Goal: Task Accomplishment & Management: Manage account settings

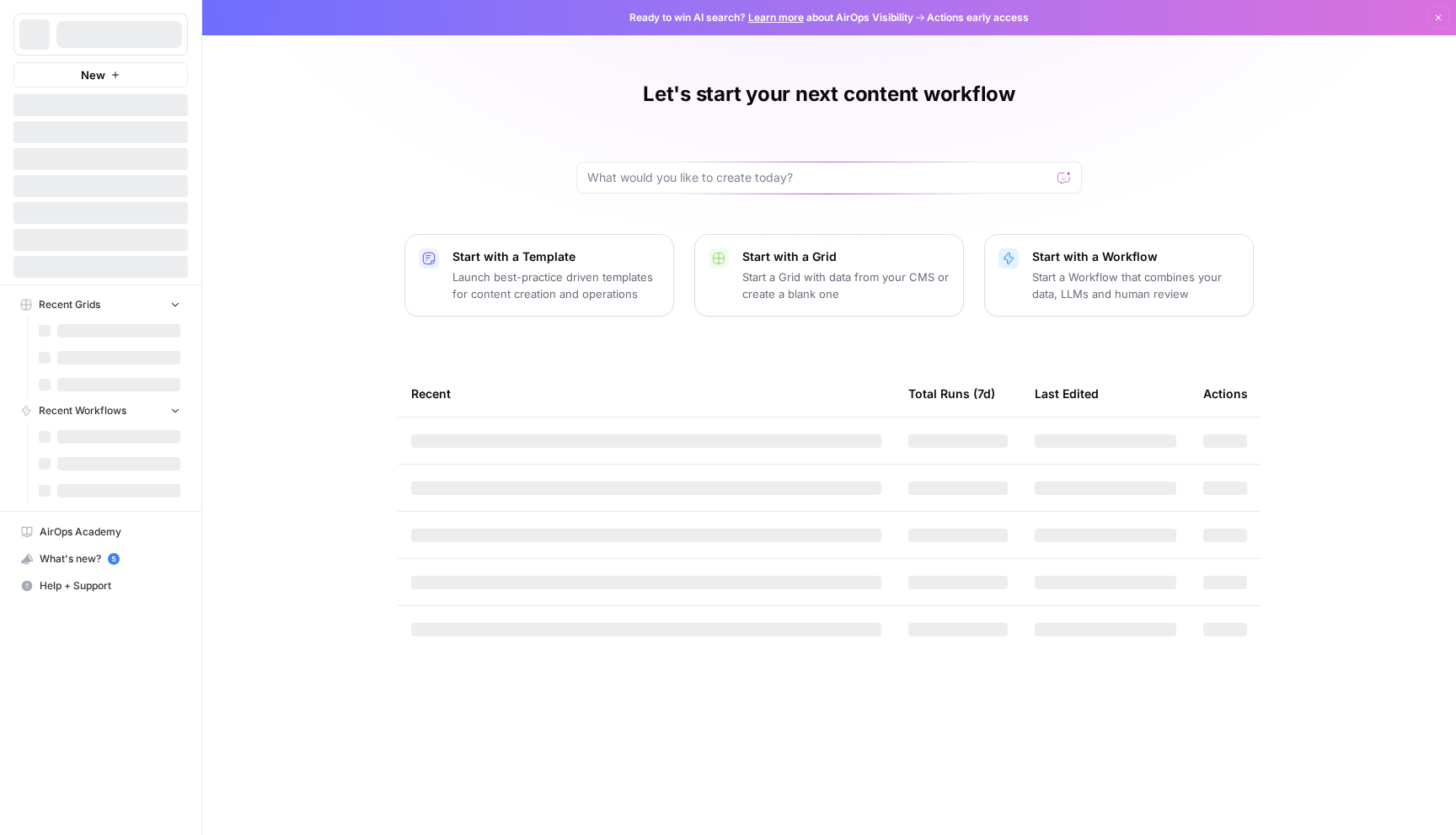
click at [142, 408] on button "Recent Workflows" at bounding box center [101, 411] width 175 height 25
click at [183, 302] on button "Recent Grids" at bounding box center [101, 305] width 175 height 25
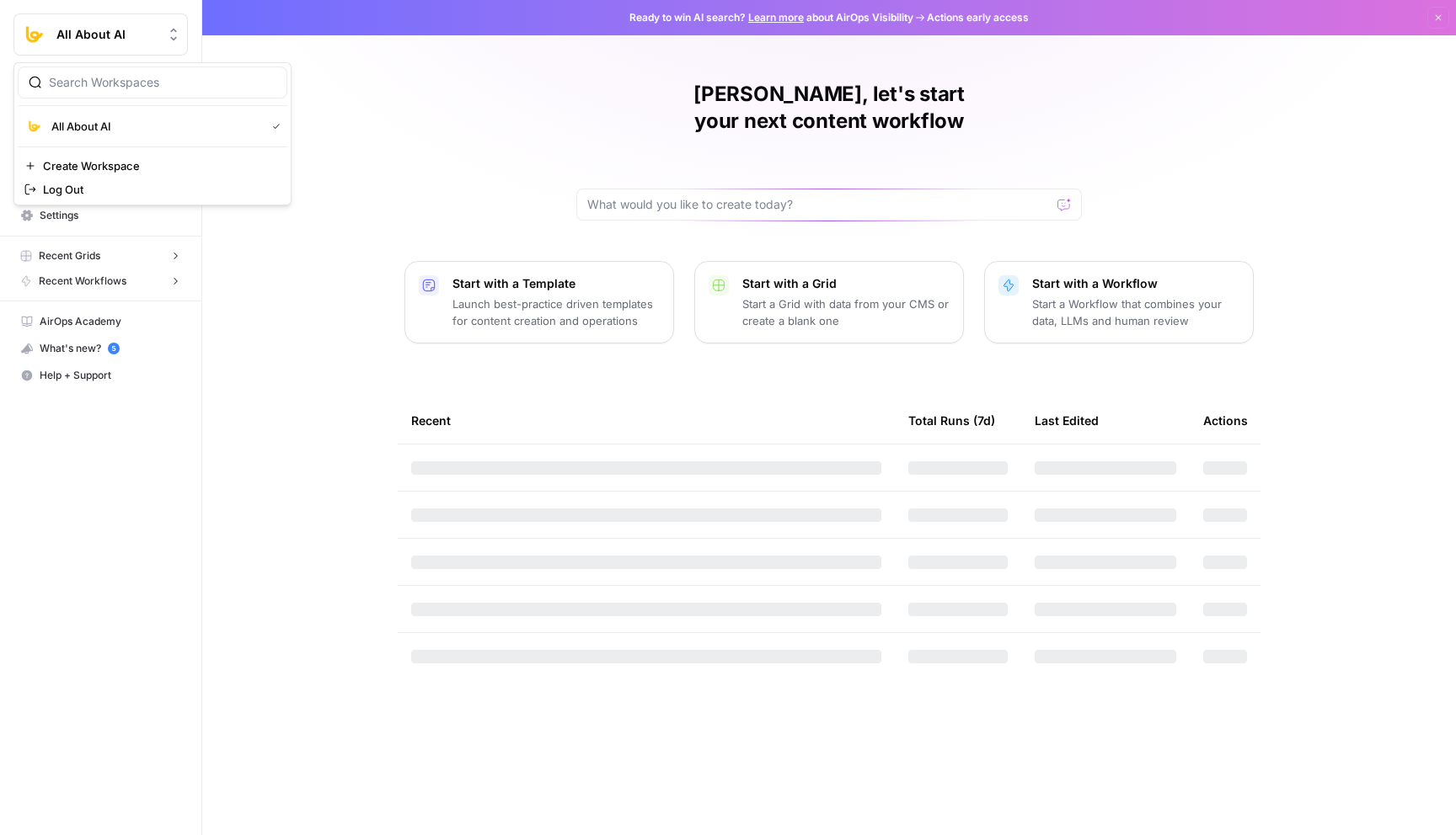
click at [147, 32] on span "All About AI" at bounding box center [107, 34] width 102 height 16
click at [115, 443] on div "All About AI New Home Browse Your Data Usage Settings Recent Grids [Kurt] DFY P…" at bounding box center [101, 418] width 201 height 835
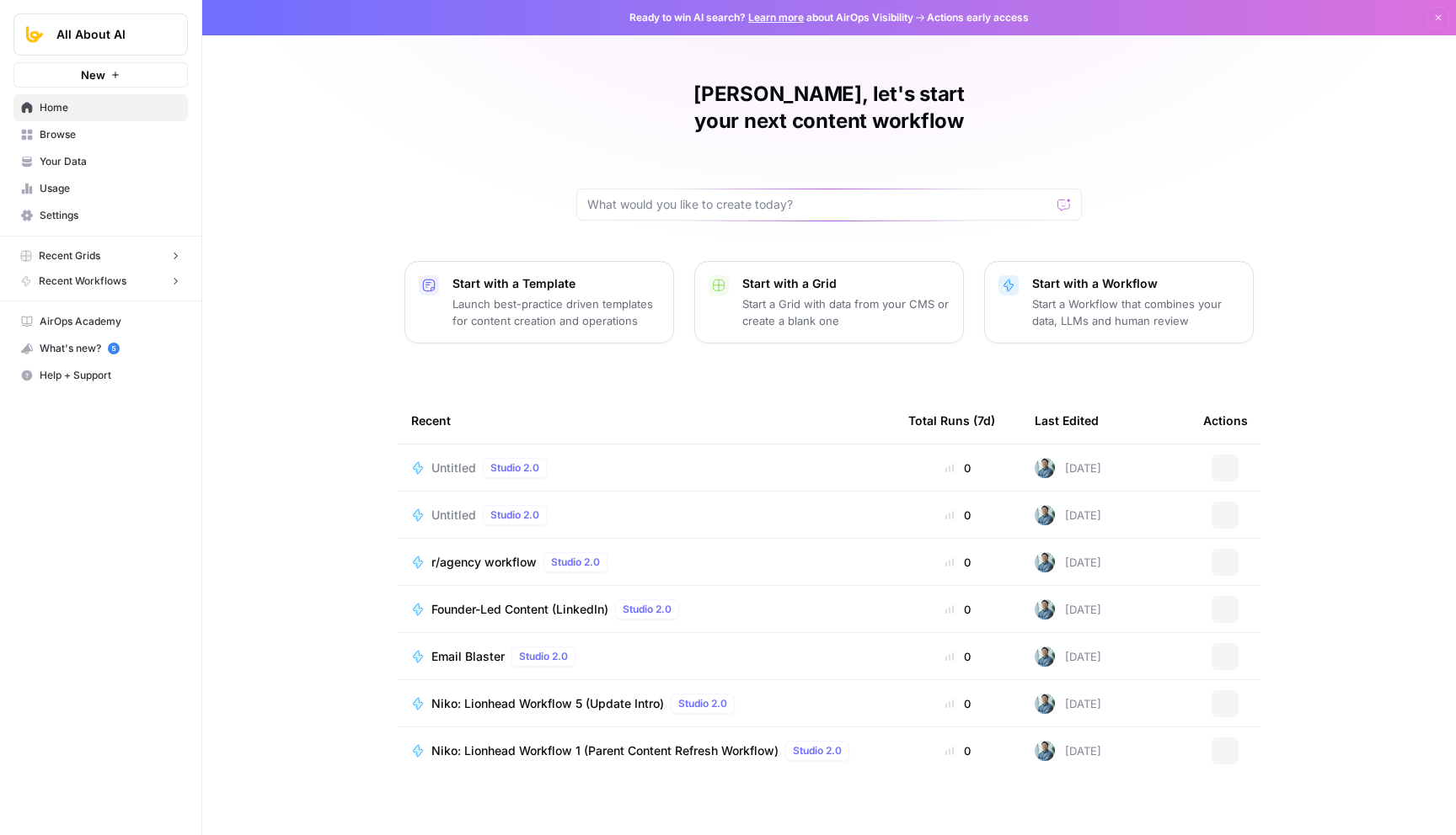
click at [84, 217] on span "Settings" at bounding box center [110, 215] width 141 height 15
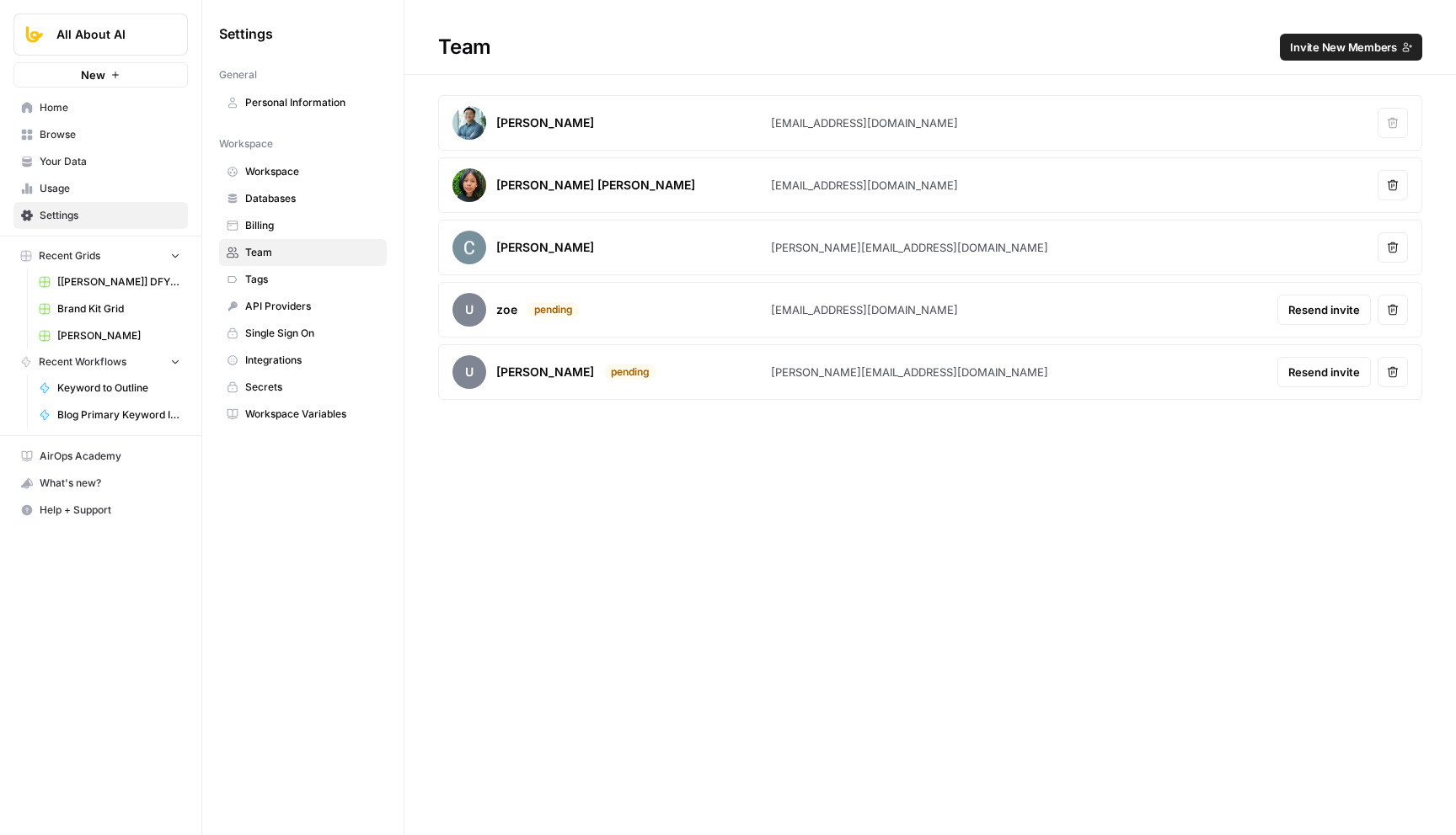
click at [305, 417] on span "Workspace Variables" at bounding box center [312, 414] width 134 height 15
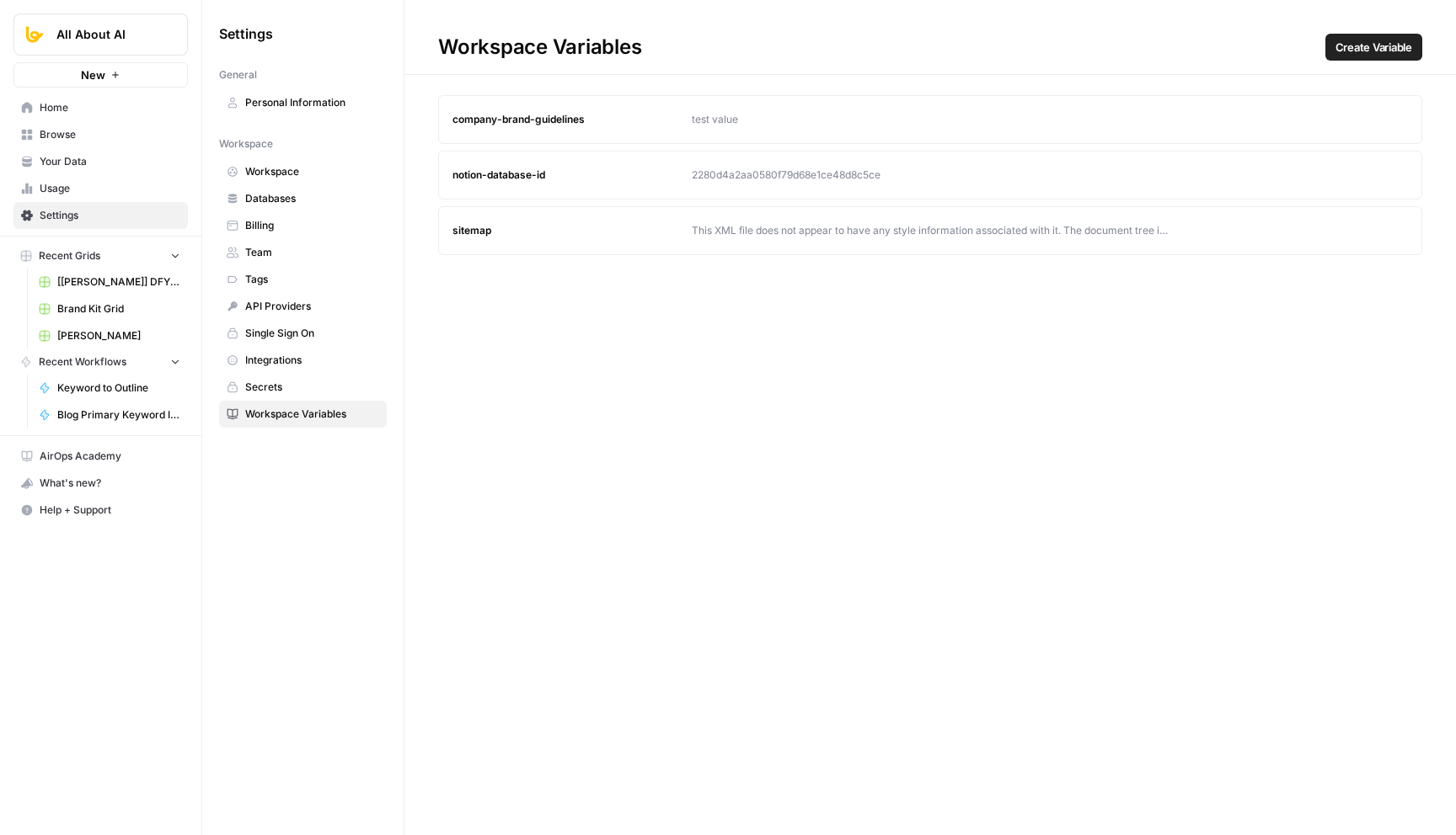
click at [282, 398] on link "Secrets" at bounding box center [302, 387] width 168 height 27
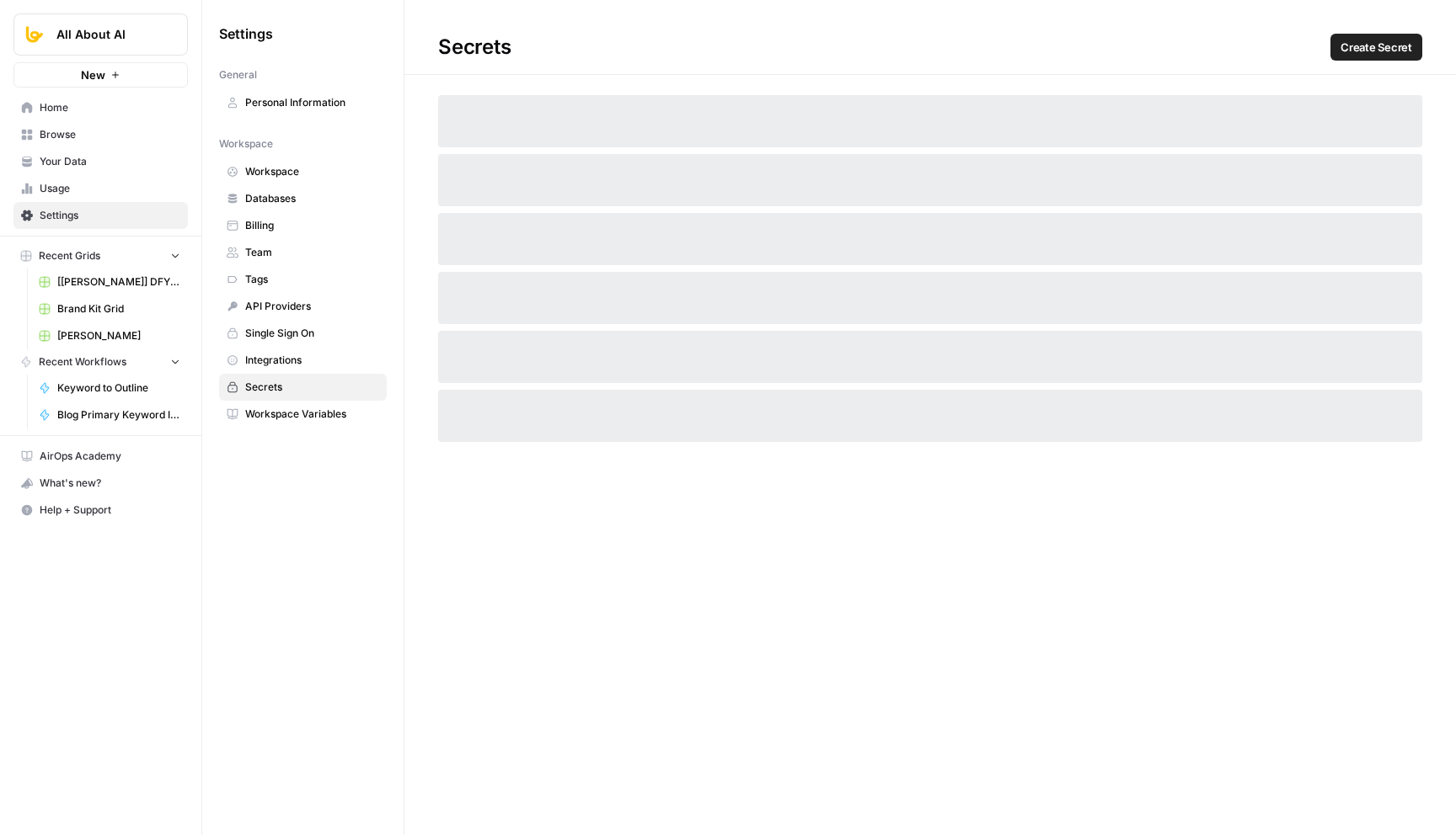
click at [267, 240] on link "Team" at bounding box center [302, 253] width 168 height 27
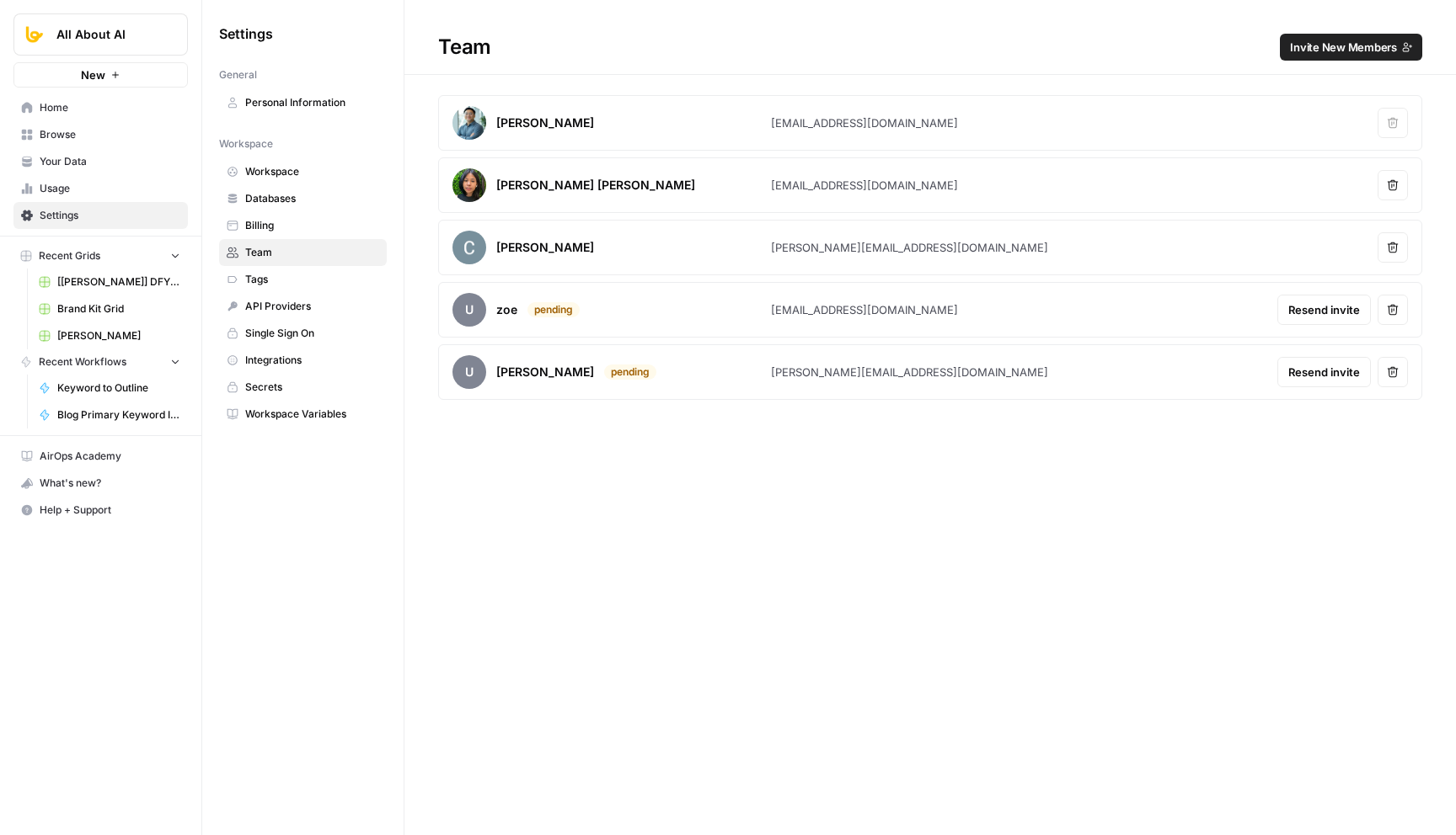
click at [1396, 310] on icon "button" at bounding box center [1393, 310] width 11 height 11
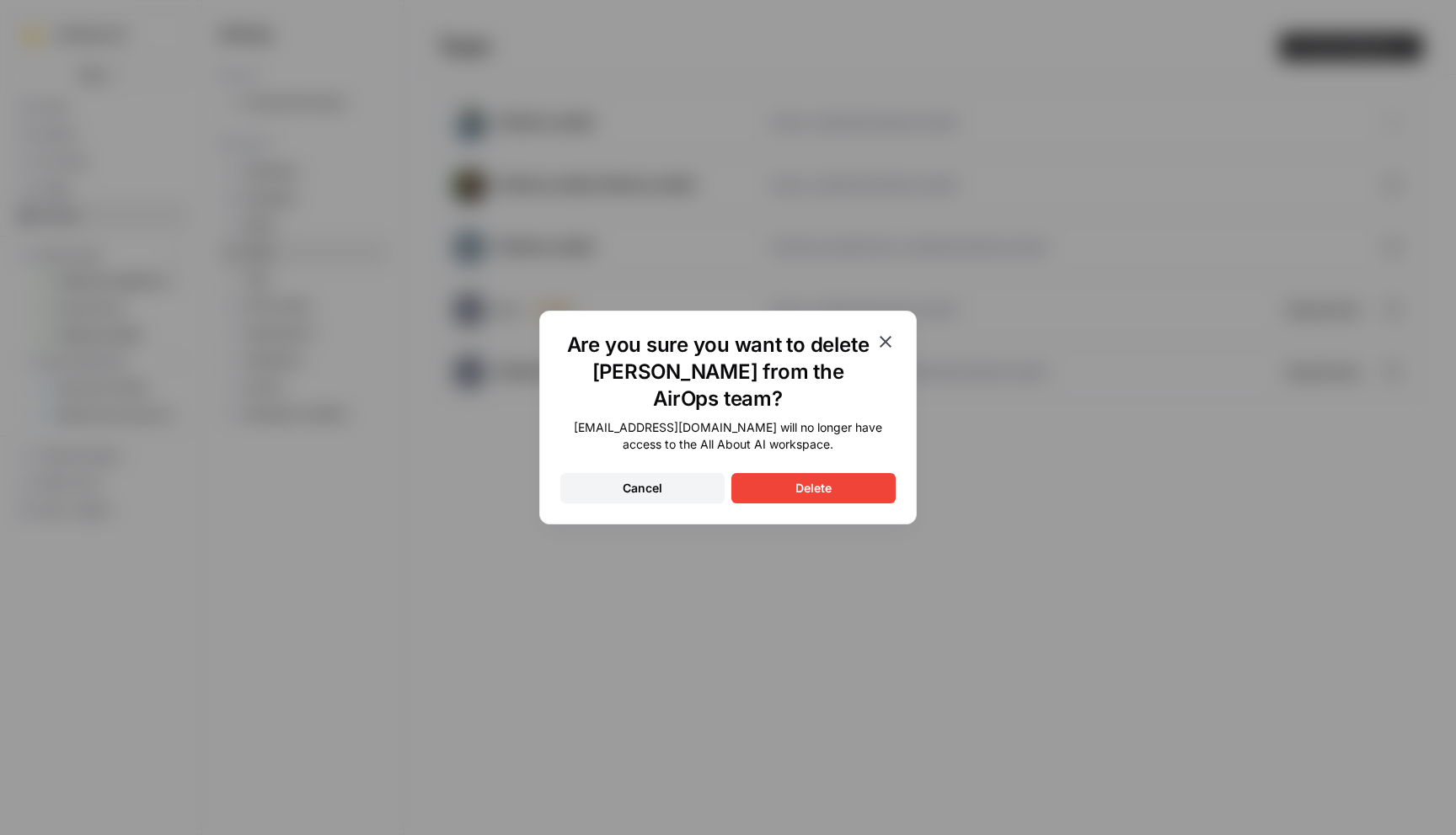
click at [784, 483] on button "Delete" at bounding box center [813, 488] width 164 height 30
click at [884, 348] on icon "button" at bounding box center [885, 341] width 20 height 20
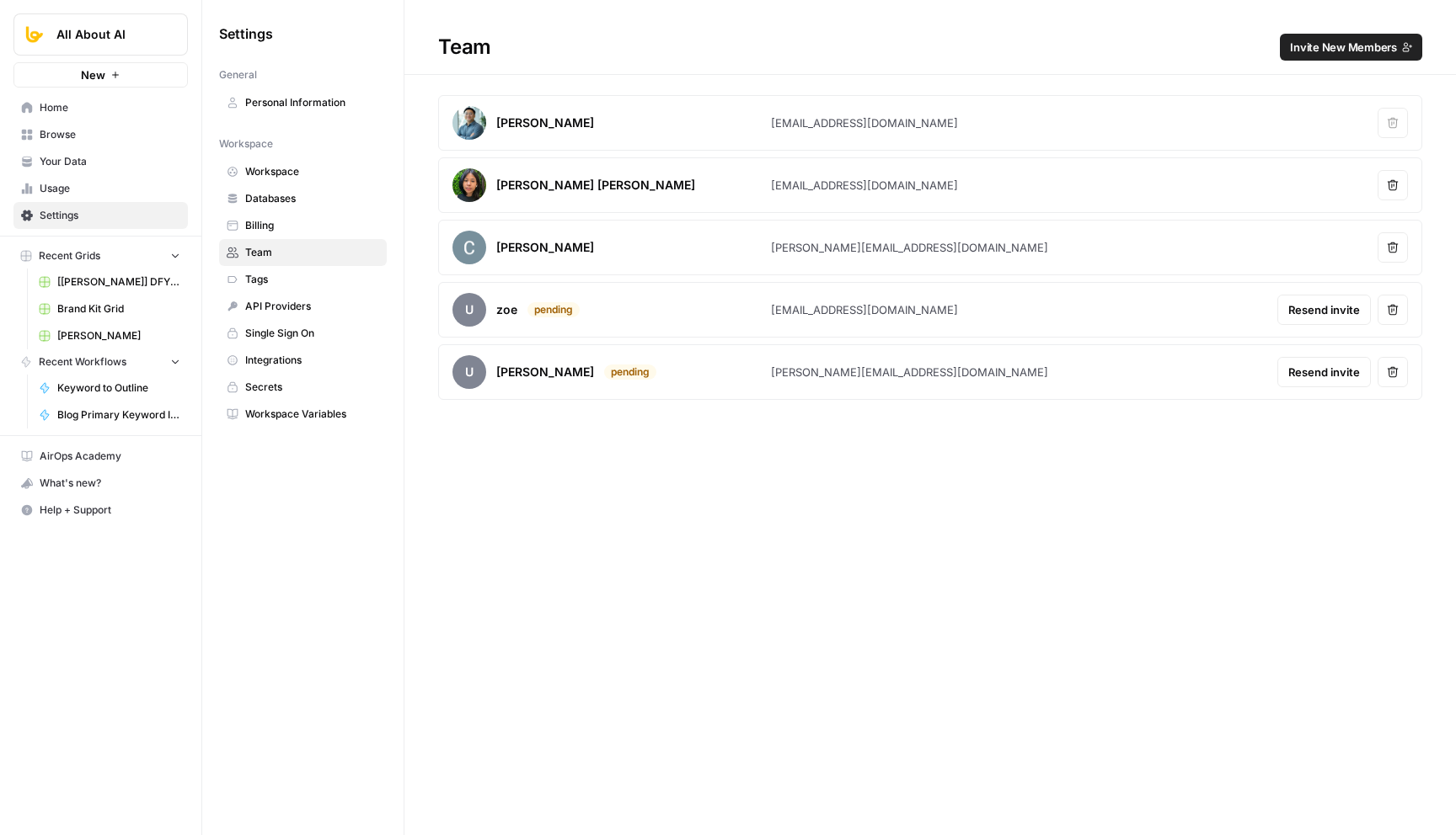
click at [1394, 364] on button "Remove user" at bounding box center [1392, 371] width 30 height 30
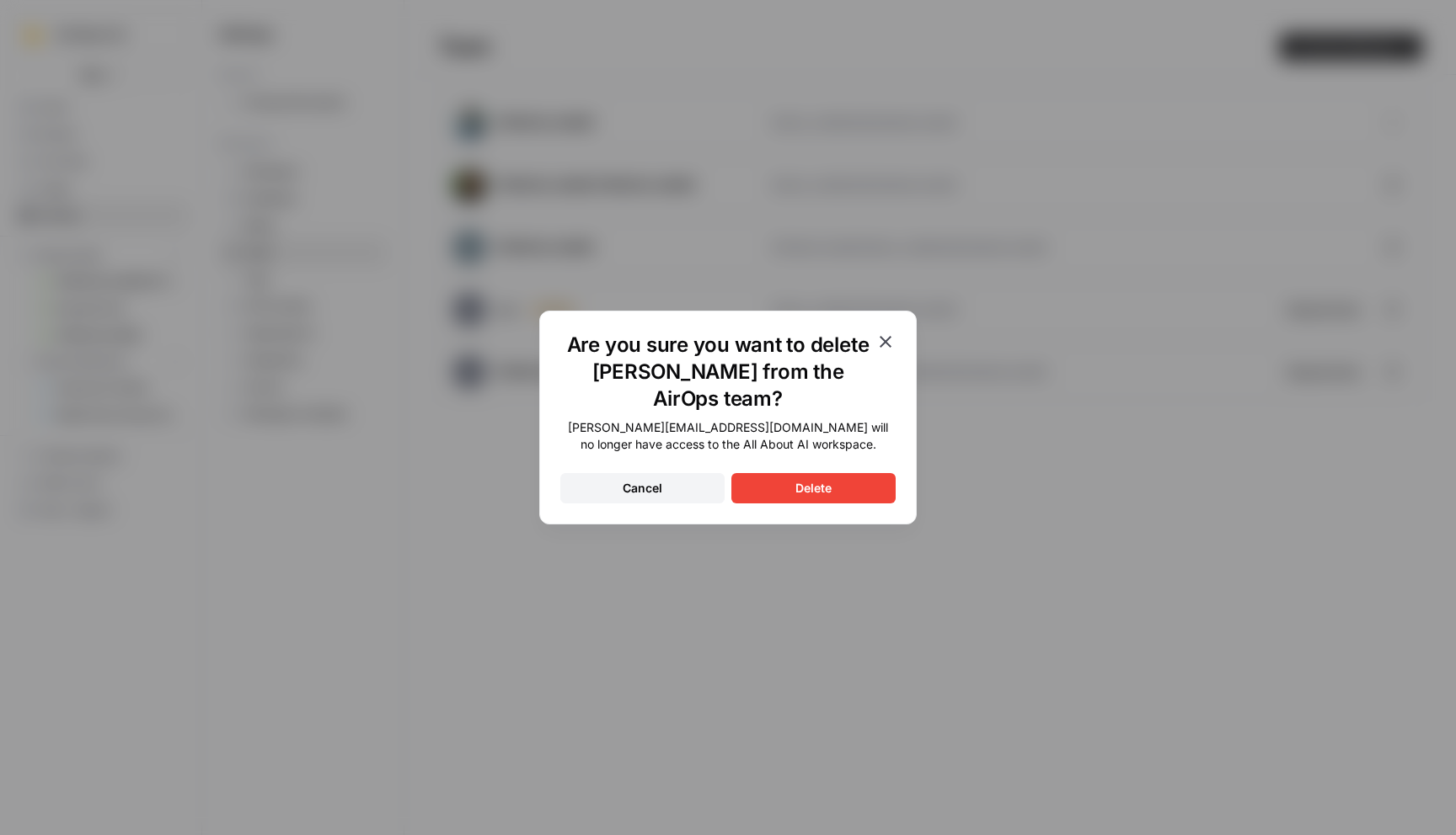
click at [891, 349] on icon "button" at bounding box center [885, 341] width 20 height 20
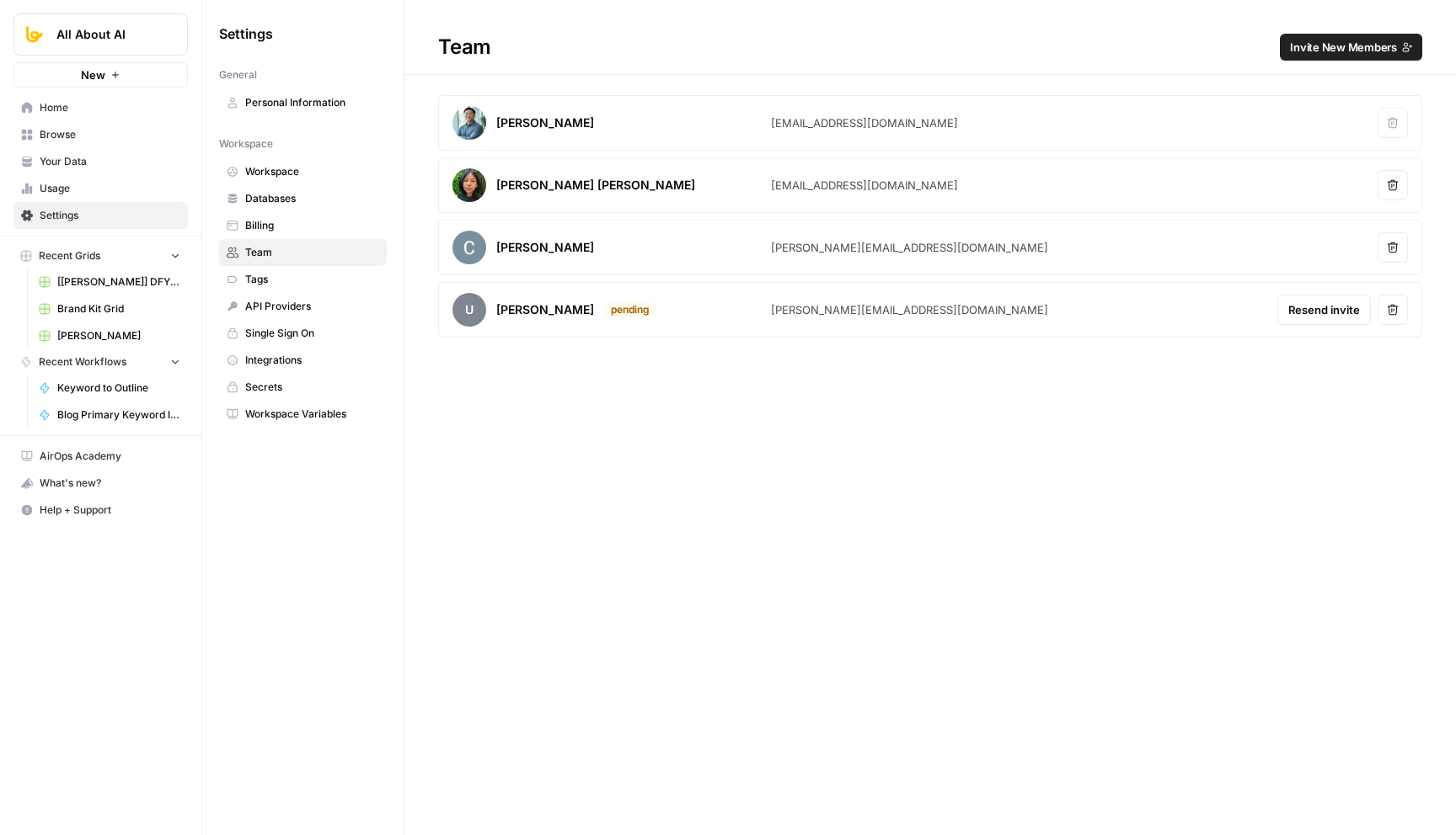
click at [688, 418] on div "Team Invite New Members Niko Escobal niko@butterflowy.com Remove user Jo Antone…" at bounding box center [930, 418] width 1051 height 835
